Goal: Information Seeking & Learning: Learn about a topic

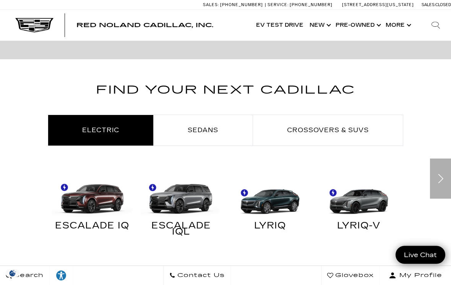
scroll to position [330, 0]
click at [317, 129] on span "Crossovers & SUVs" at bounding box center [328, 129] width 82 height 7
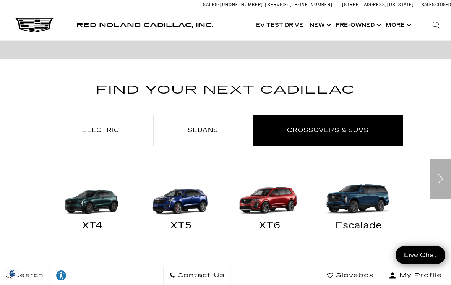
click at [184, 207] on img "Crossovers & SUVs" at bounding box center [181, 196] width 81 height 40
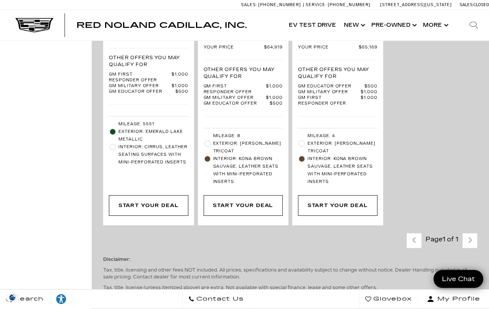
scroll to position [1145, 0]
click at [341, 155] on span "Exterior: [PERSON_NAME] Tricoat" at bounding box center [342, 146] width 70 height 15
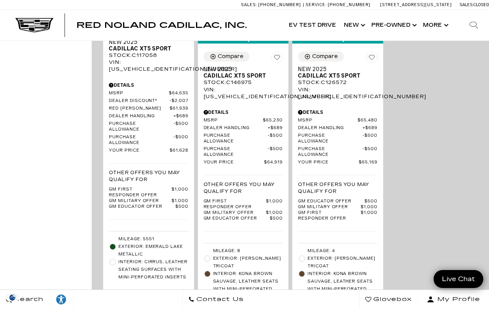
scroll to position [997, 0]
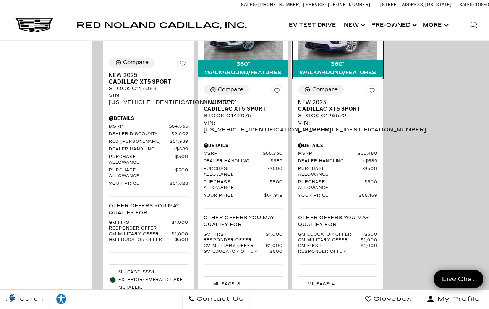
click at [333, 60] on img at bounding box center [337, 30] width 79 height 60
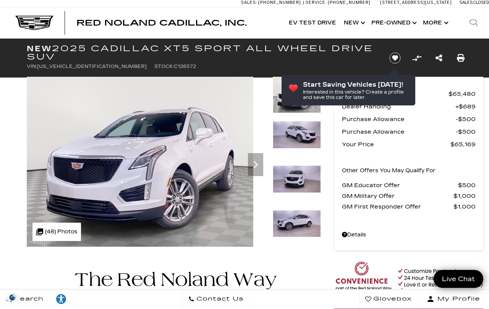
scroll to position [3, 0]
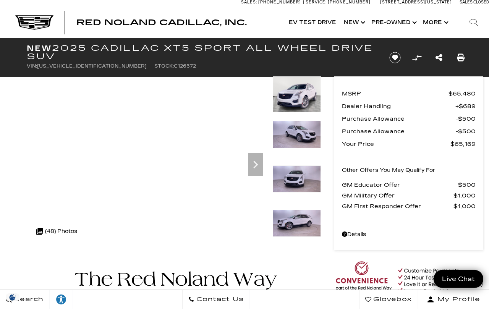
click at [297, 100] on img at bounding box center [297, 94] width 48 height 36
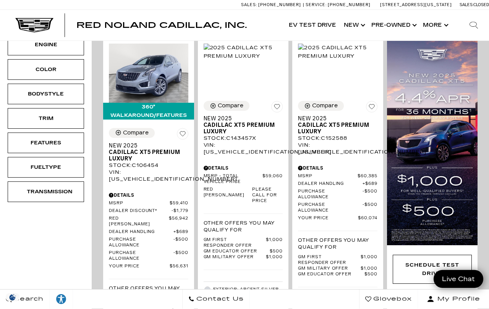
scroll to position [162, 0]
click at [223, 126] on span "Cadillac XT5 Premium Luxury" at bounding box center [241, 128] width 74 height 13
click at [231, 135] on span "Cadillac XT5 Premium Luxury" at bounding box center [241, 128] width 74 height 13
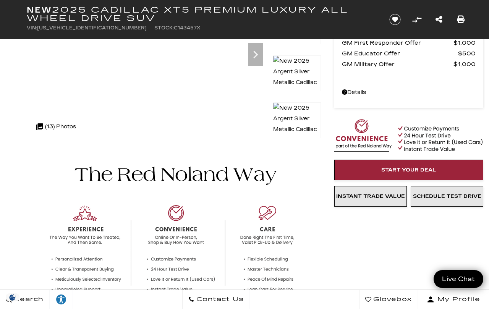
scroll to position [125, 0]
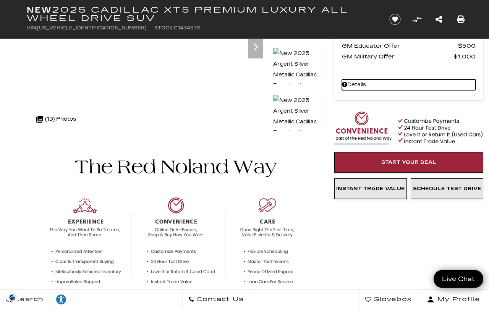
click at [350, 79] on link "Details - about pricing for: New 2025 Cadillac XT5 Premium Luxury All Wheel Dri…" at bounding box center [409, 84] width 134 height 11
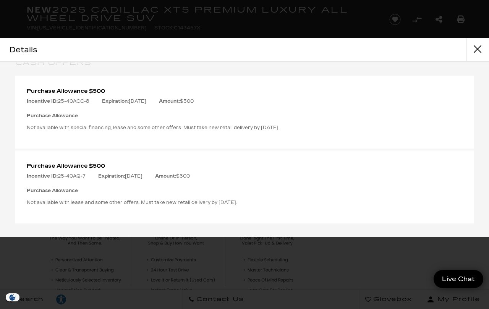
scroll to position [162, 0]
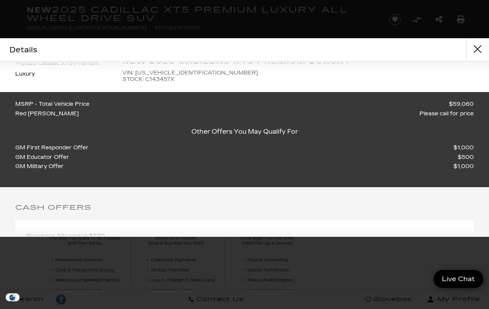
click at [52, 53] on div "Details" at bounding box center [244, 49] width 489 height 23
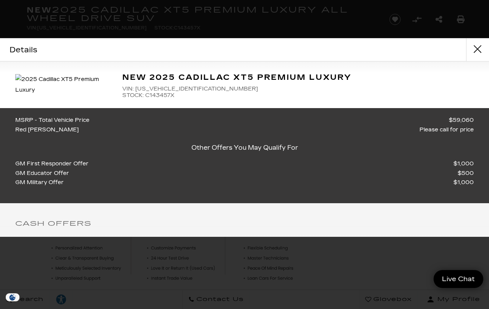
scroll to position [130, 0]
